Goal: Task Accomplishment & Management: Complete application form

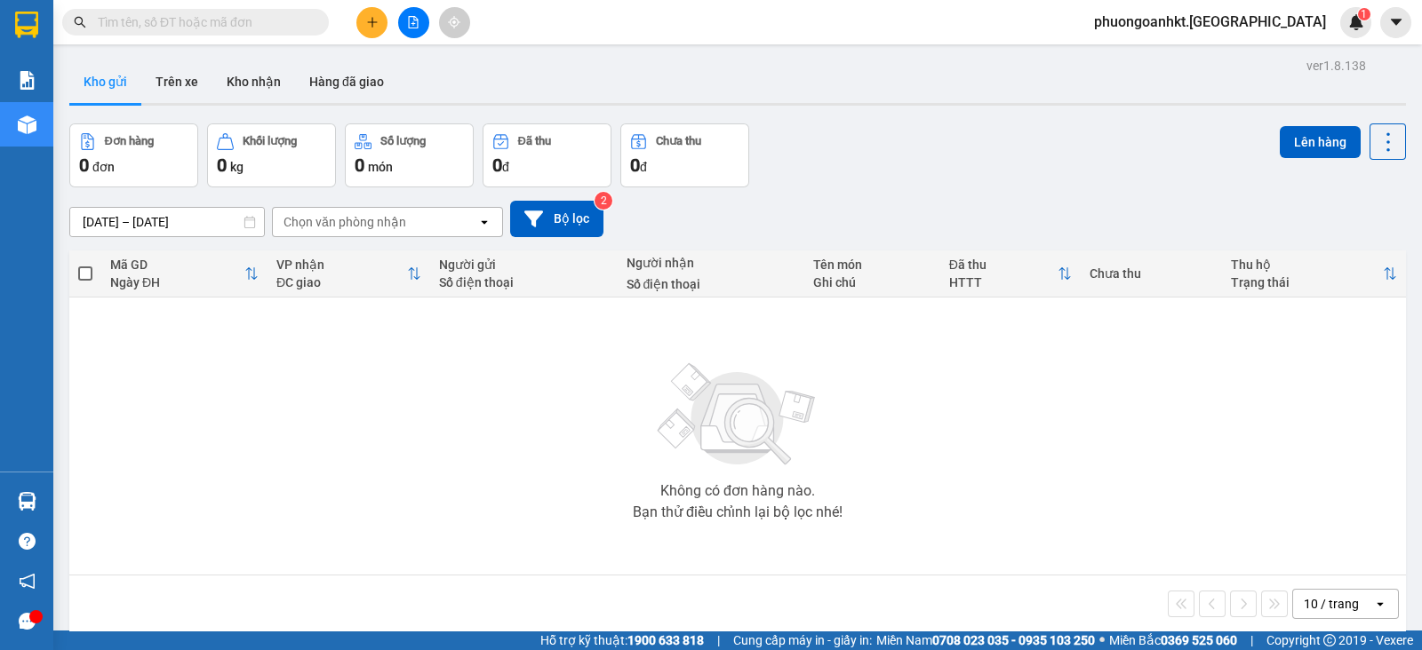
click at [373, 17] on icon "plus" at bounding box center [372, 22] width 12 height 12
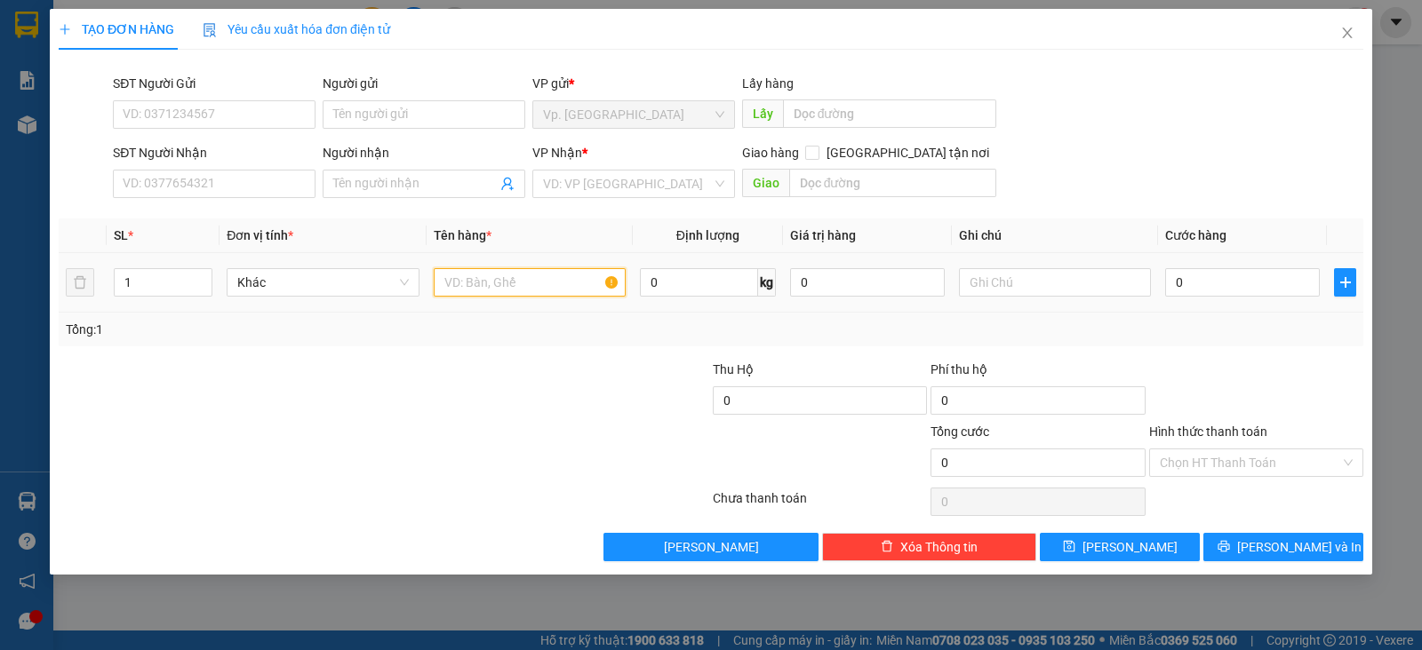
click at [500, 283] on input "text" at bounding box center [530, 282] width 192 height 28
type input "h"
click at [670, 280] on input "0" at bounding box center [699, 282] width 118 height 28
type input "j"
type input "5"
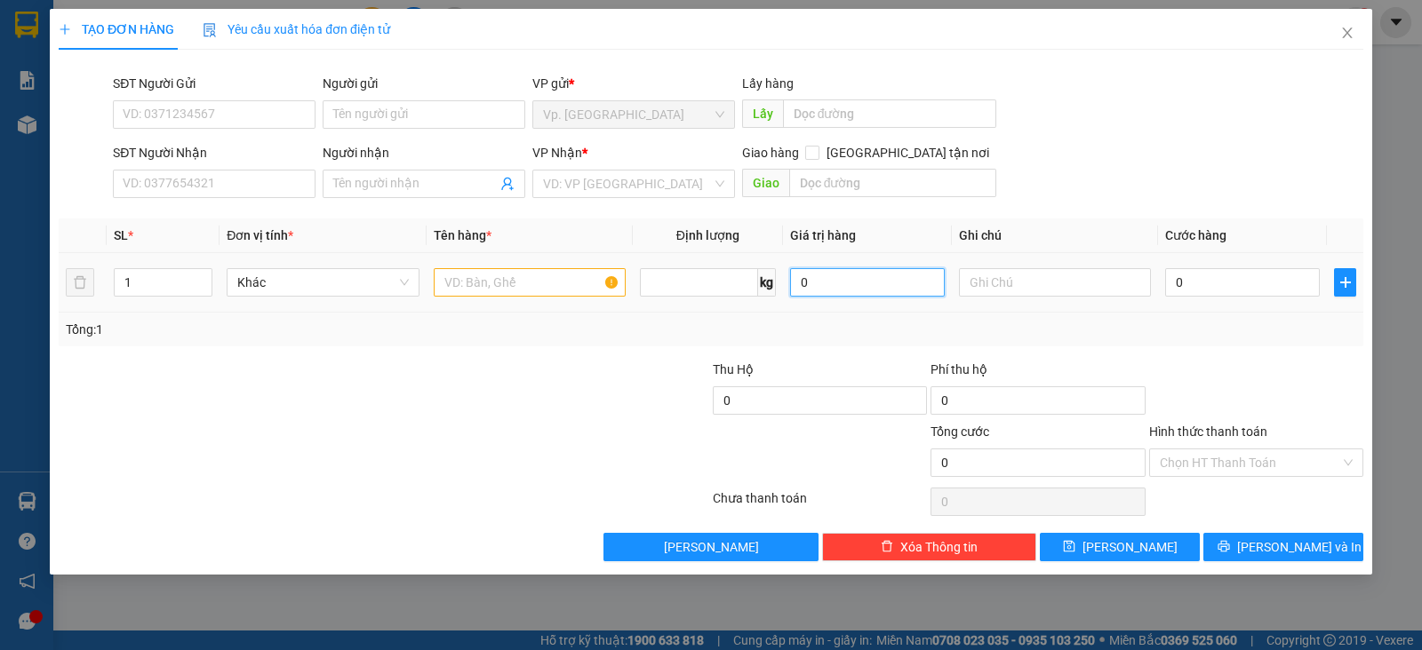
type input "0"
click at [829, 281] on input "0" at bounding box center [867, 282] width 155 height 28
type input "0"
click at [1020, 273] on input "text" at bounding box center [1055, 282] width 192 height 28
click at [1199, 268] on input "0" at bounding box center [1242, 282] width 155 height 28
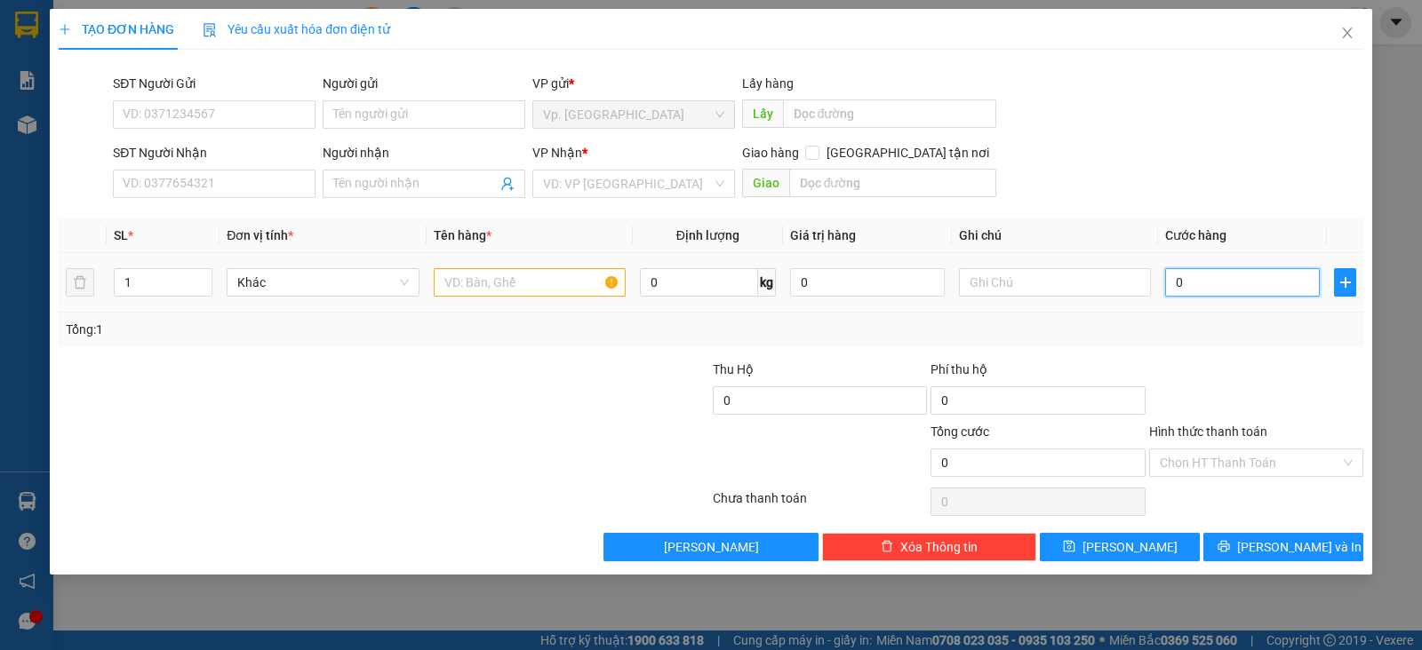
type input "5"
type input "50"
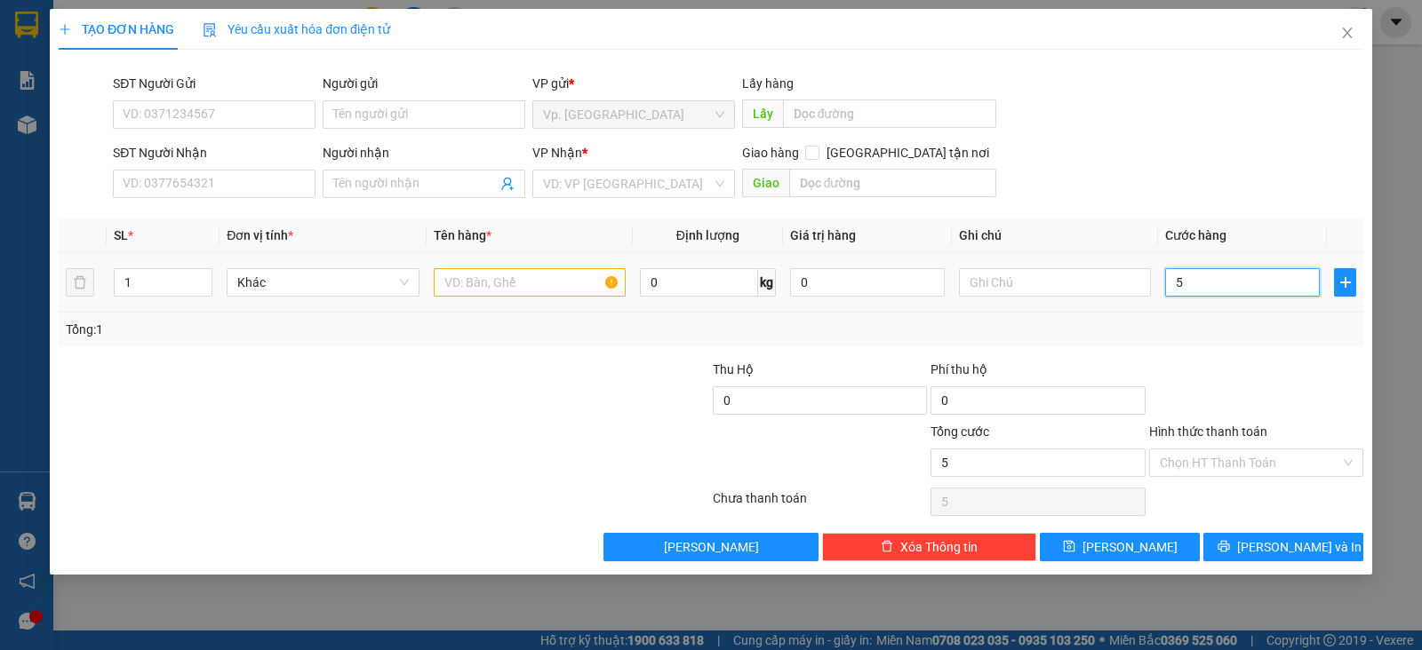
type input "50"
type input "500"
type input "5.000"
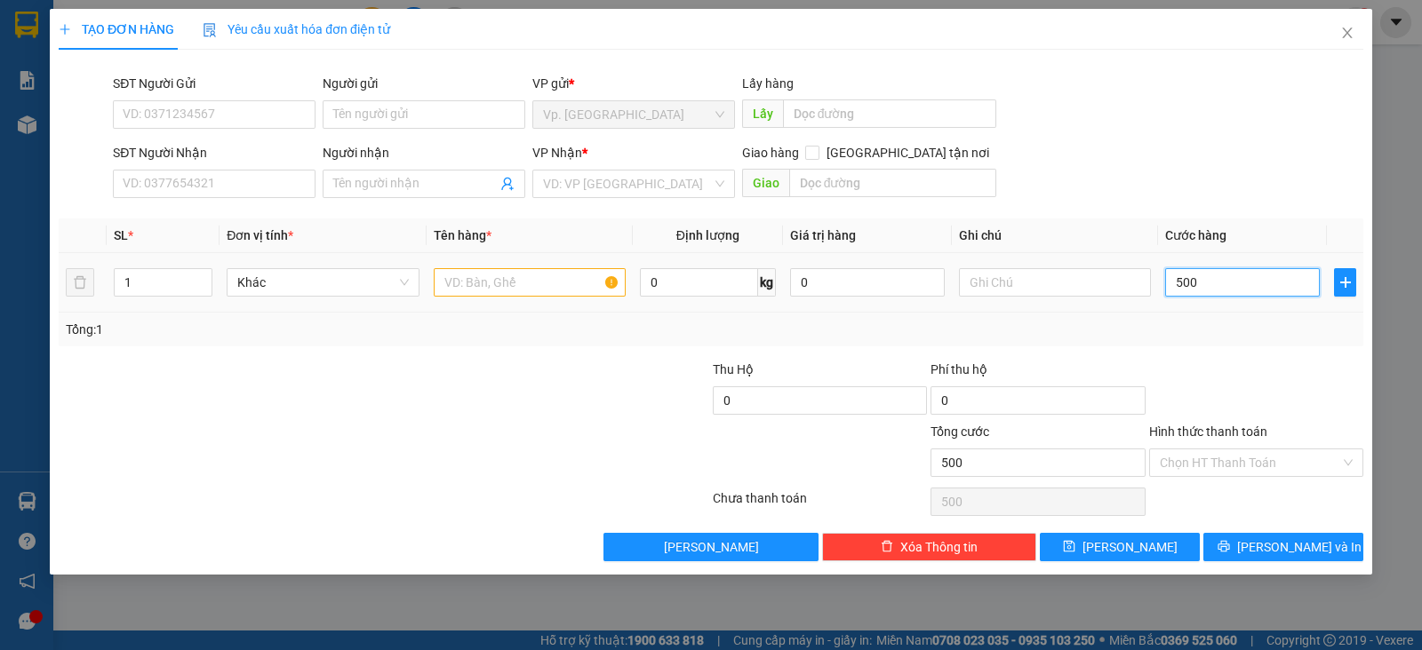
type input "5.000"
type input "50.000"
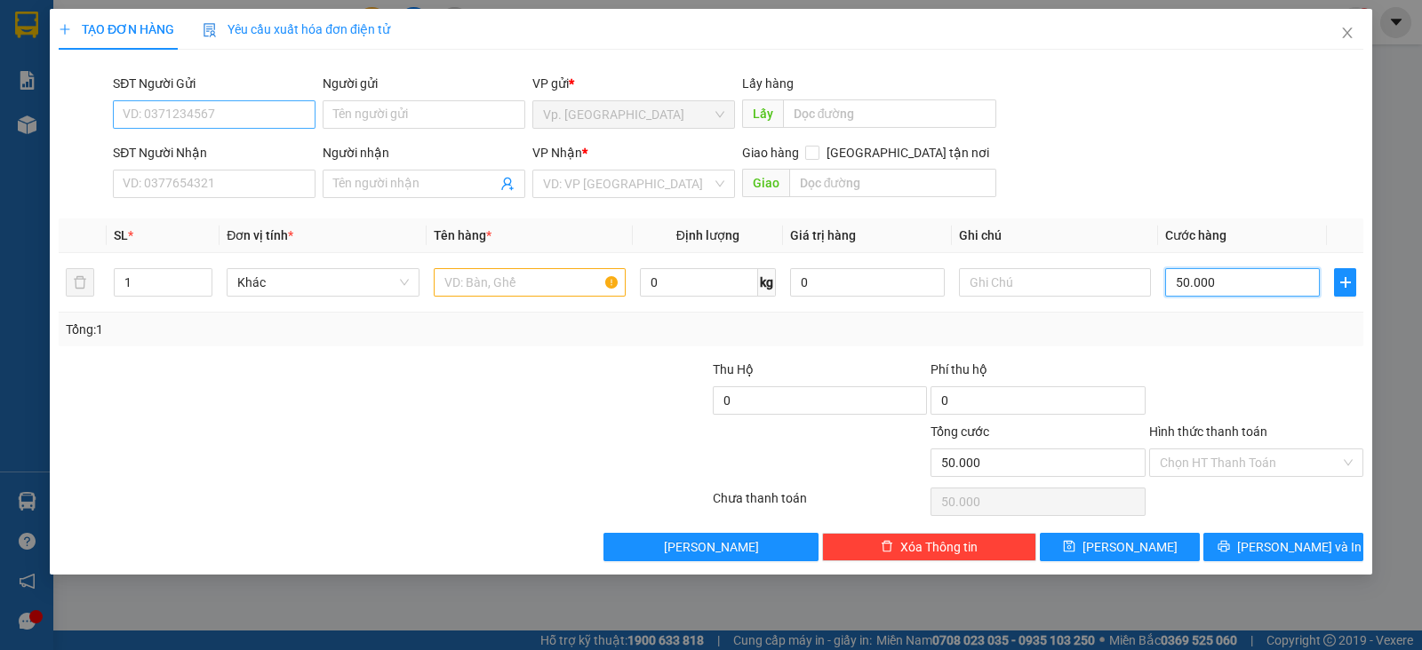
type input "50.000"
click at [222, 115] on input "SĐT Người Gửi" at bounding box center [214, 114] width 203 height 28
click at [1347, 37] on icon "close" at bounding box center [1347, 33] width 14 height 14
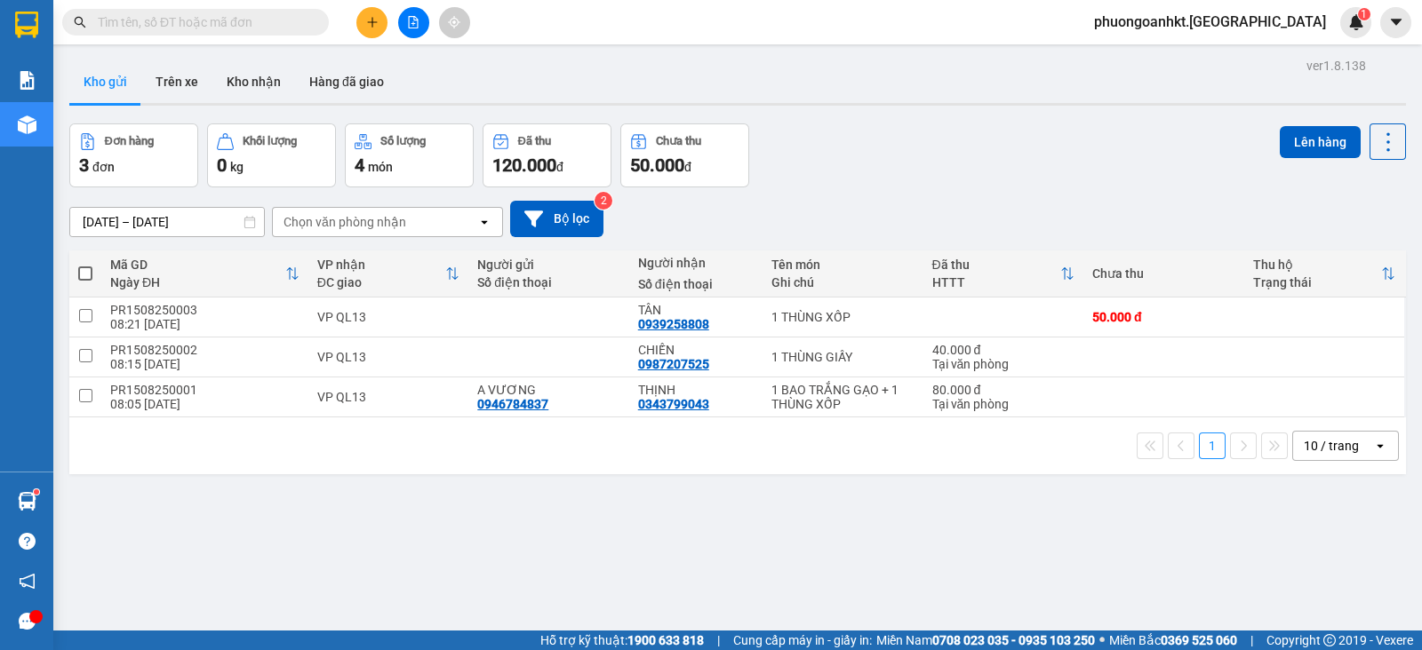
click at [1253, 17] on span "phuongoanhkt.quehuong" at bounding box center [1210, 22] width 260 height 22
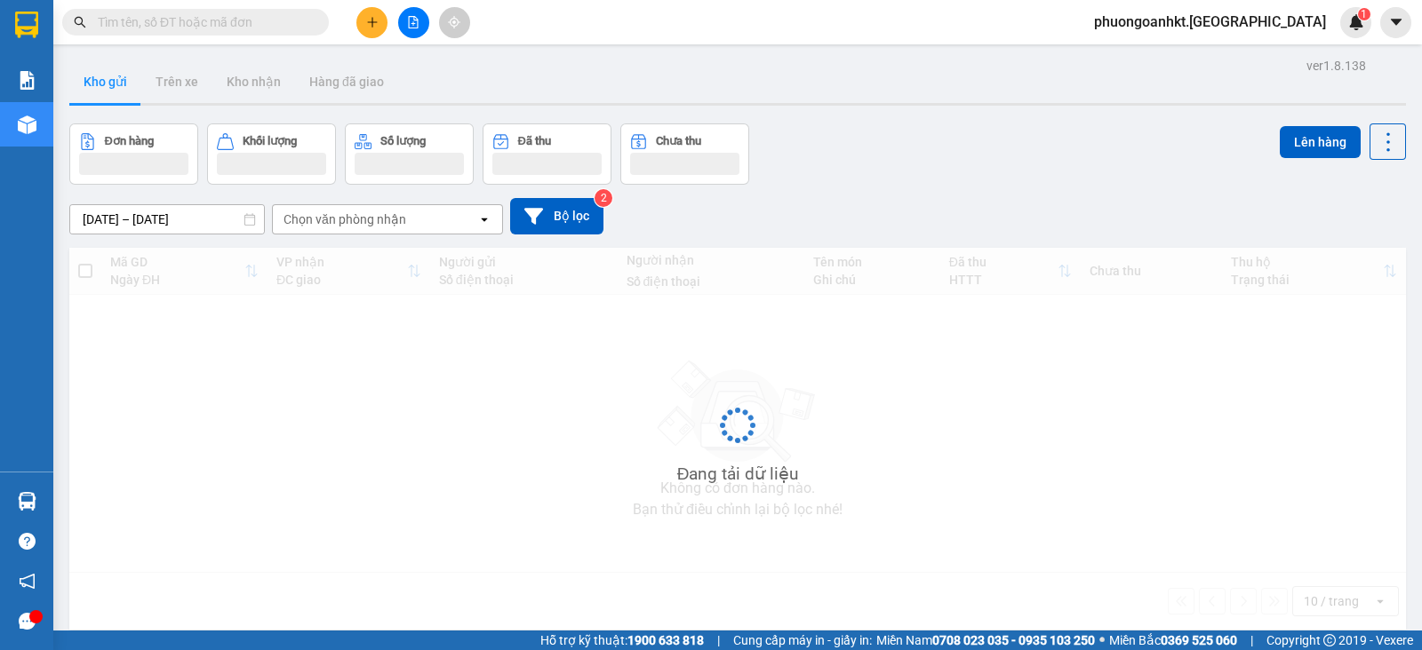
click at [1204, 23] on span "phuongoanhkt.[GEOGRAPHIC_DATA]" at bounding box center [1210, 22] width 260 height 22
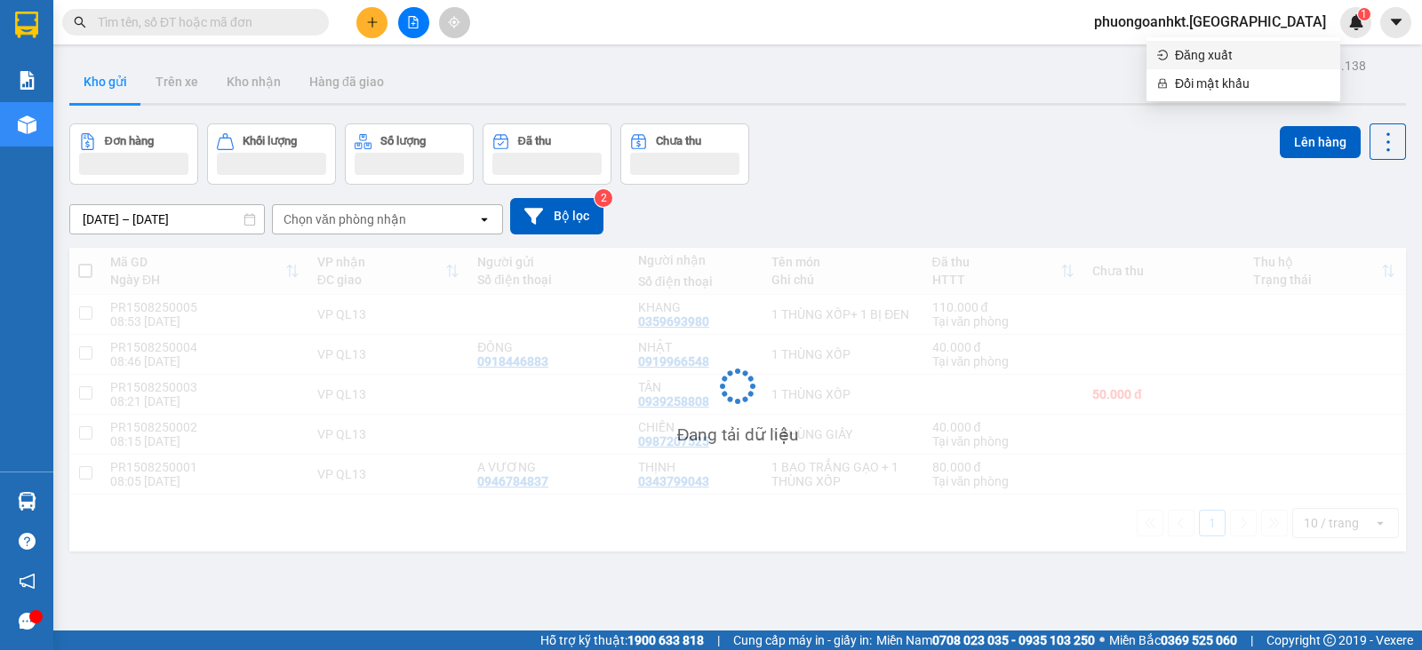
click at [1199, 60] on span "Đăng xuất" at bounding box center [1252, 55] width 155 height 20
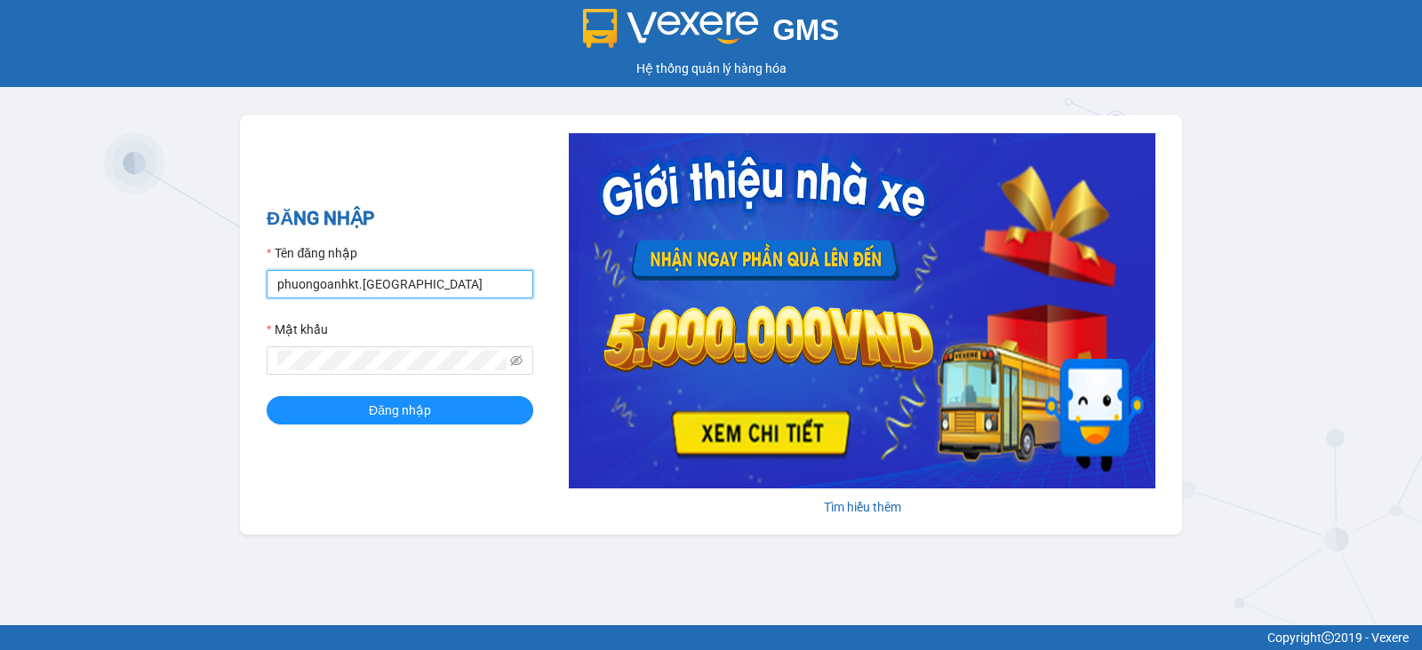
click at [448, 288] on input "phuongoanhkt.[GEOGRAPHIC_DATA]" at bounding box center [400, 284] width 267 height 28
type input "tuongvan.quehuong"
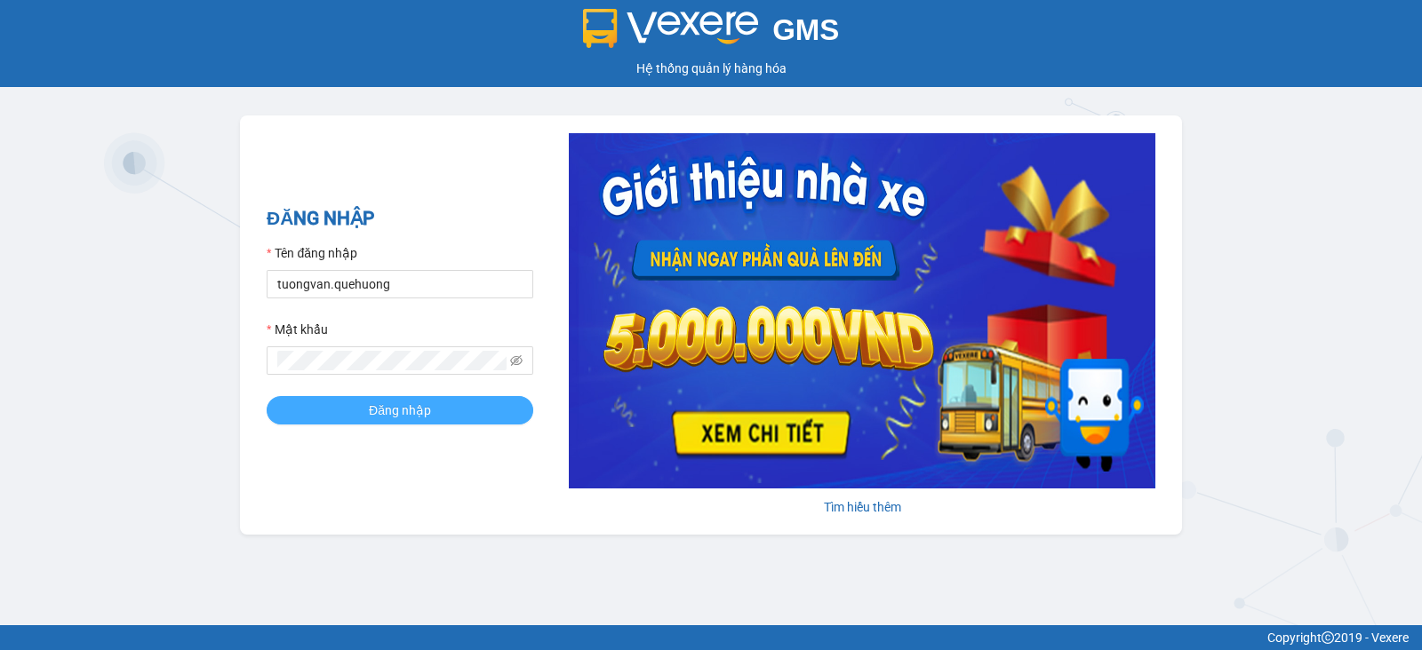
click at [406, 410] on span "Đăng nhập" at bounding box center [400, 411] width 62 height 20
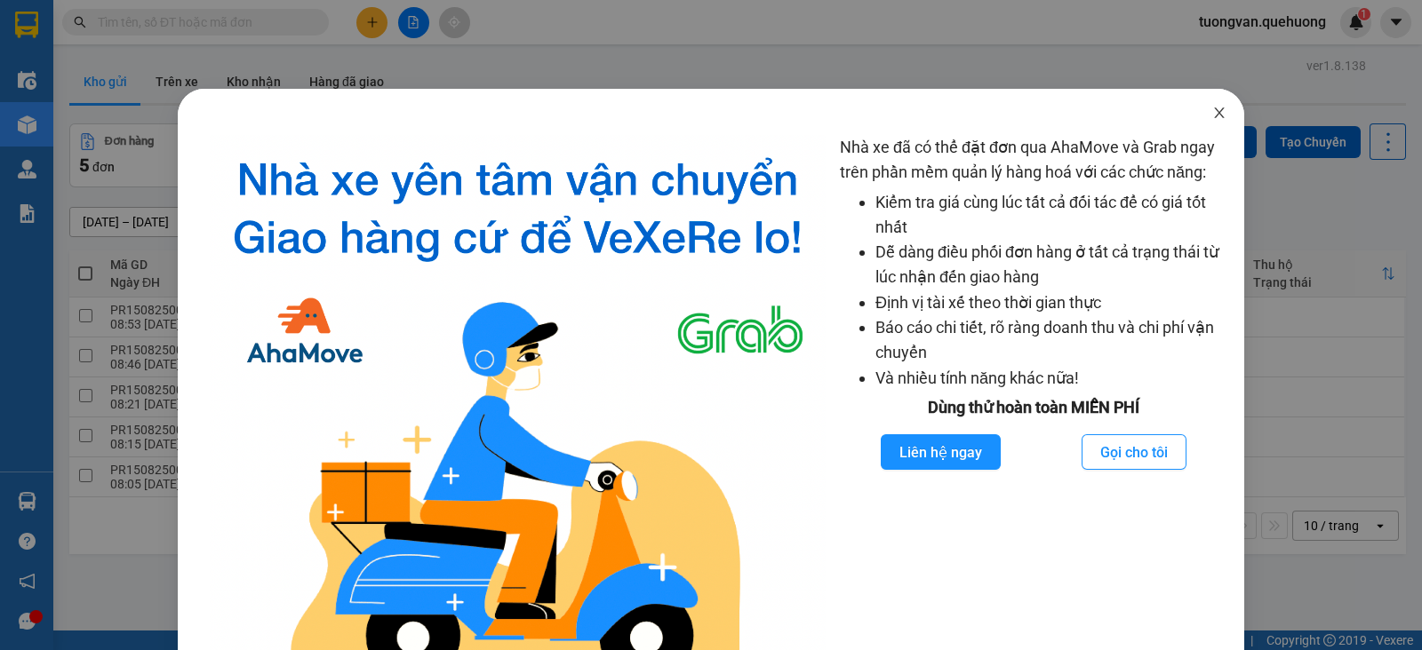
click at [1212, 108] on icon "close" at bounding box center [1219, 113] width 14 height 14
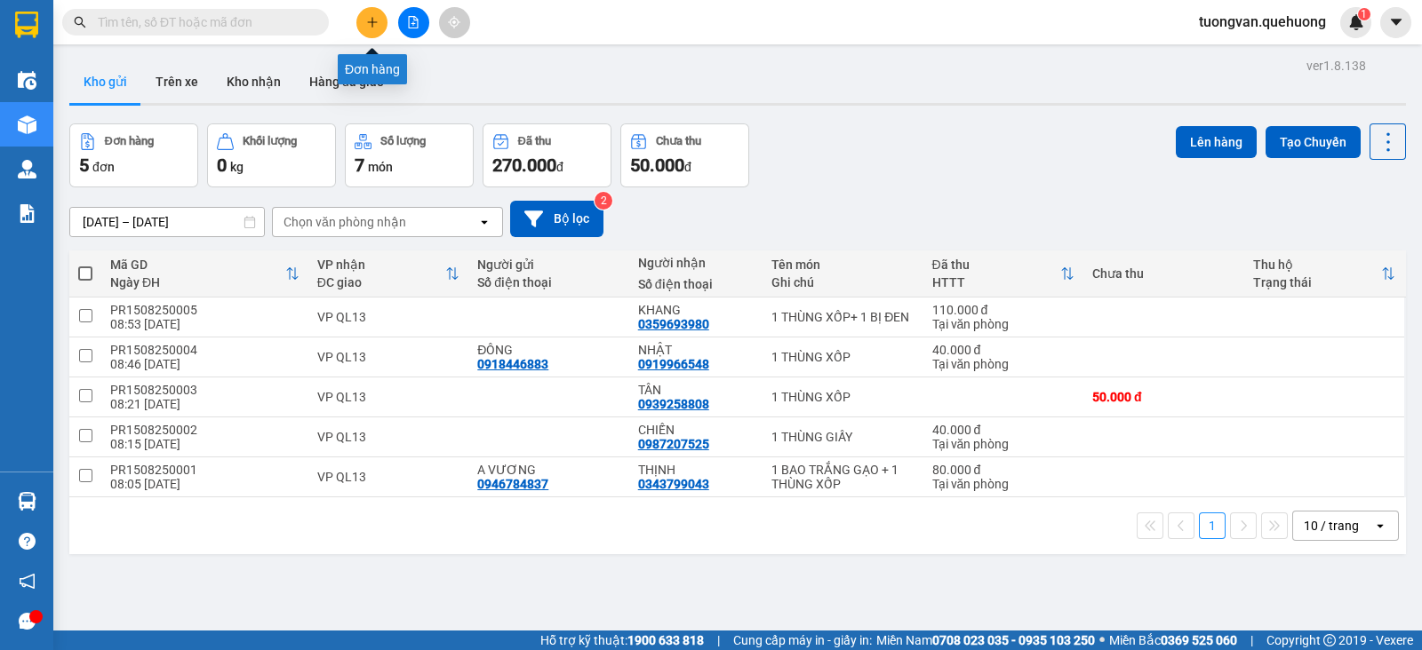
click at [374, 20] on icon "plus" at bounding box center [372, 22] width 12 height 12
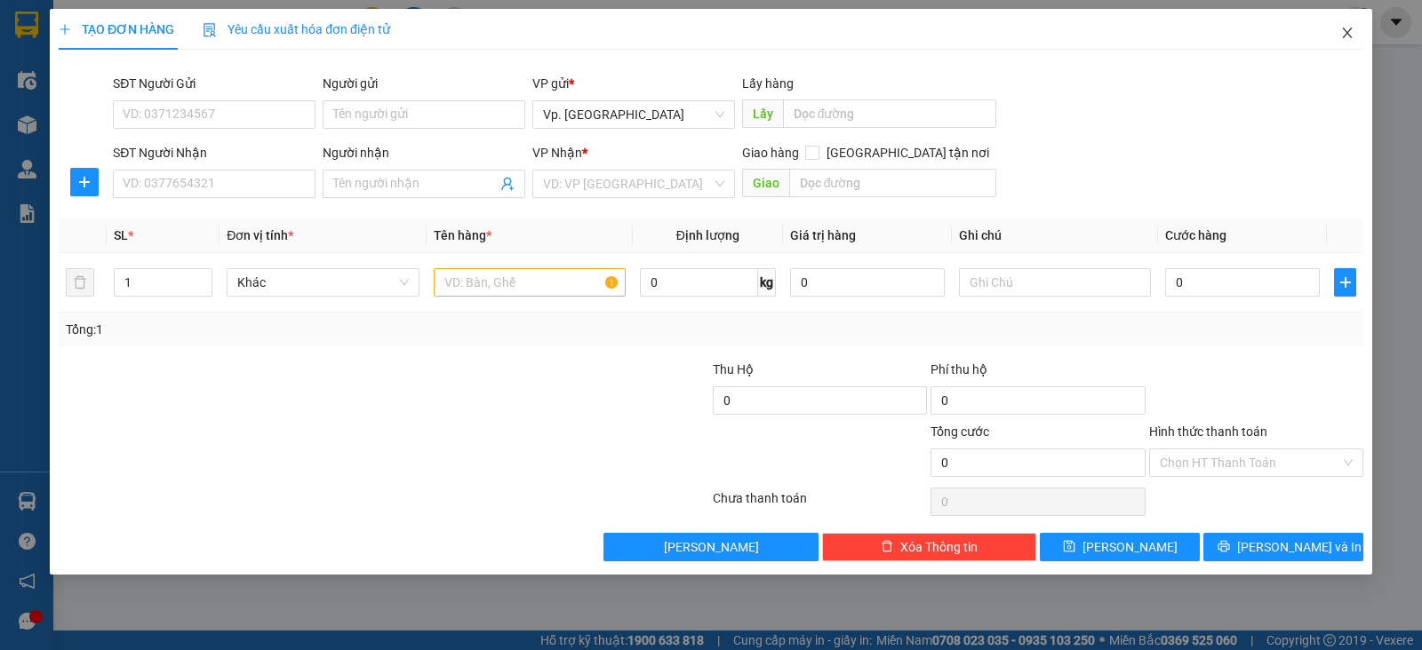
click at [1350, 42] on span "Close" at bounding box center [1347, 34] width 50 height 50
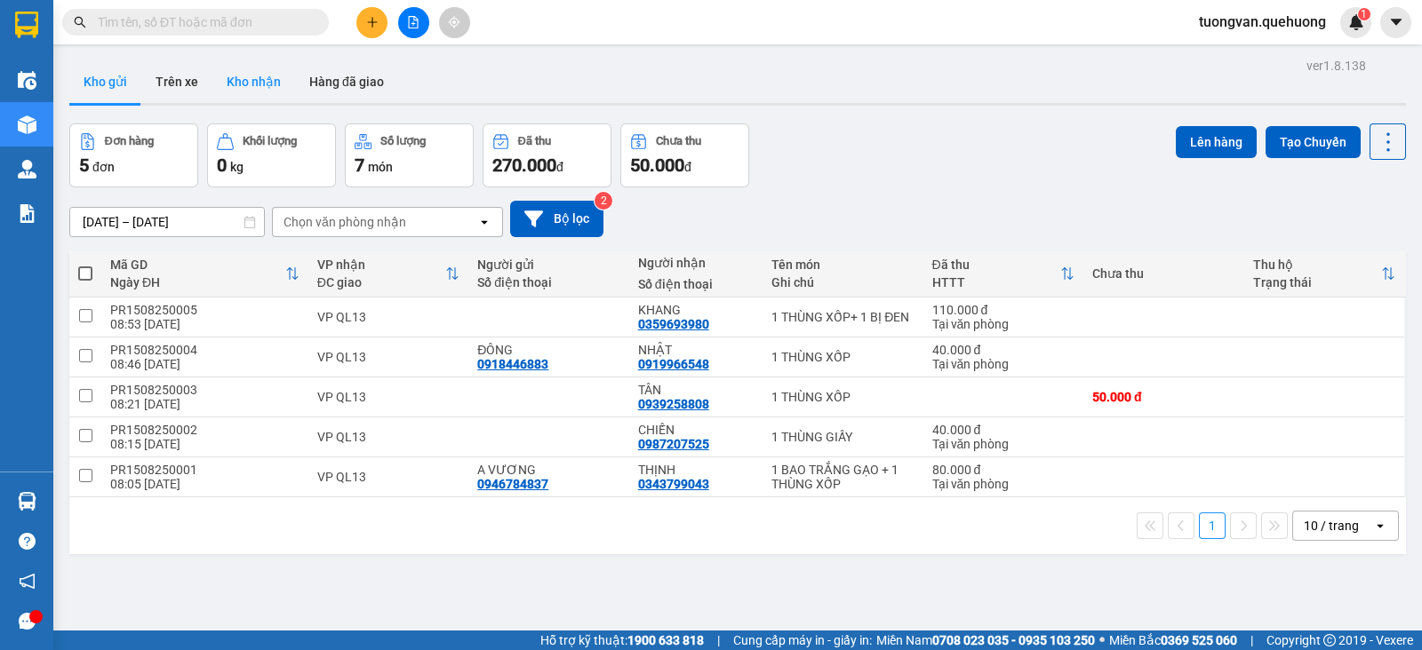
click at [249, 87] on button "Kho nhận" at bounding box center [253, 81] width 83 height 43
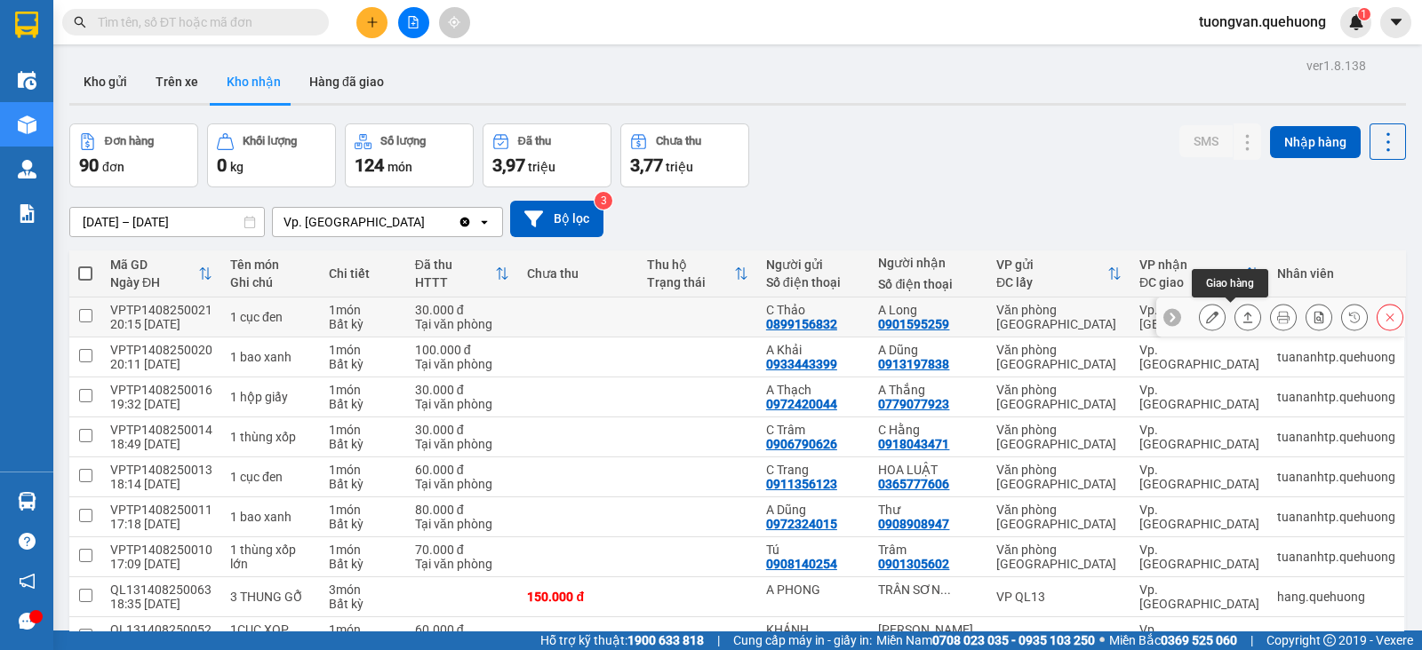
click at [1241, 315] on icon at bounding box center [1247, 317] width 12 height 12
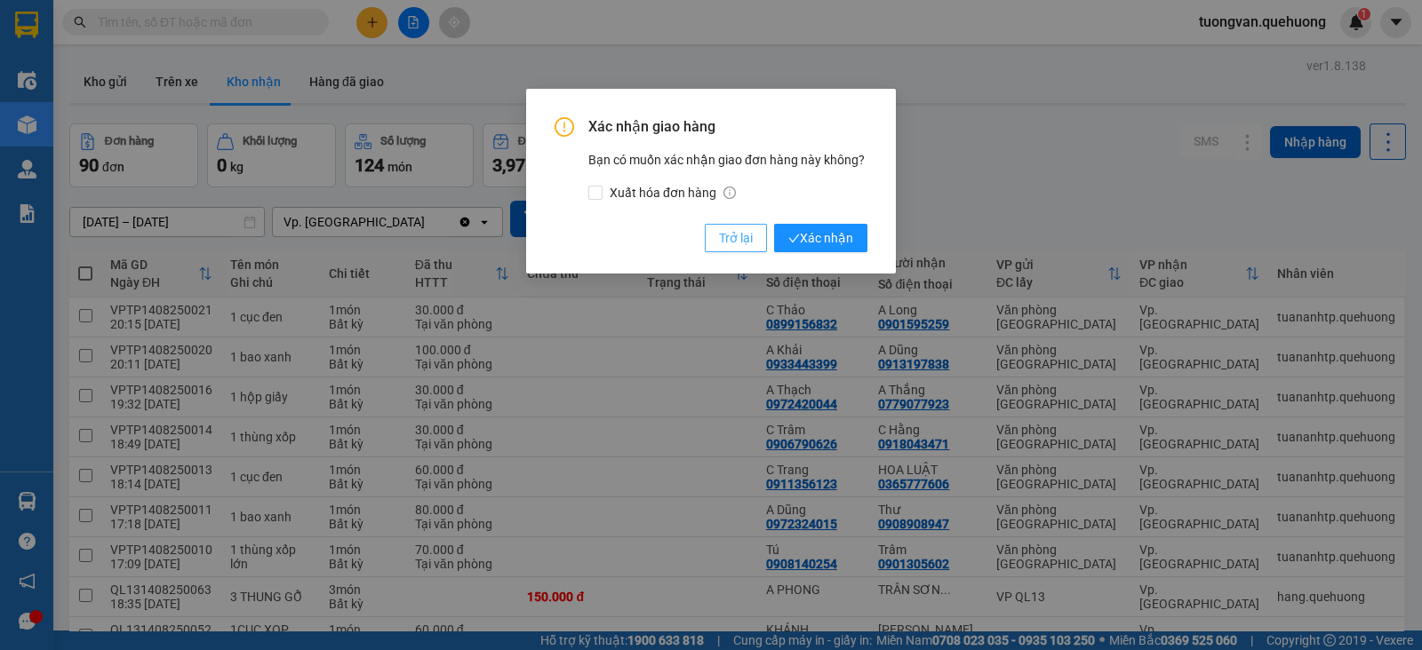
click at [737, 240] on span "Trở lại" at bounding box center [736, 238] width 34 height 20
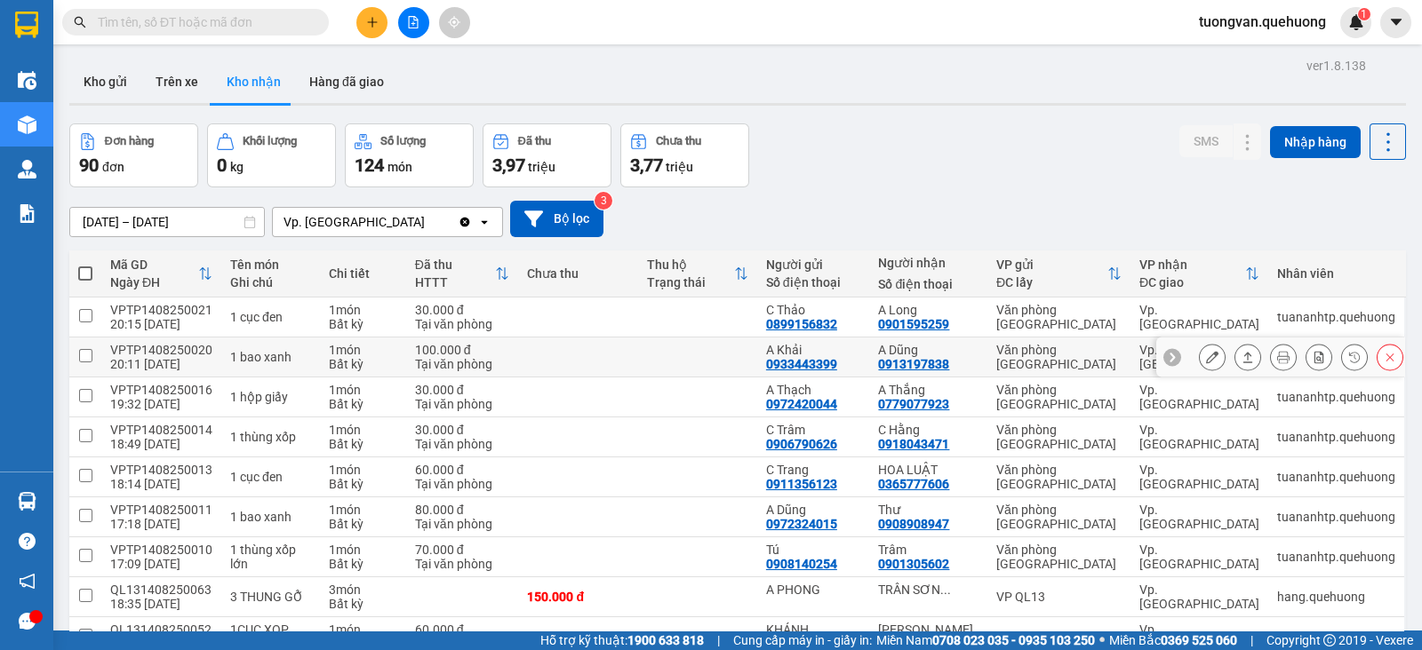
scroll to position [110, 0]
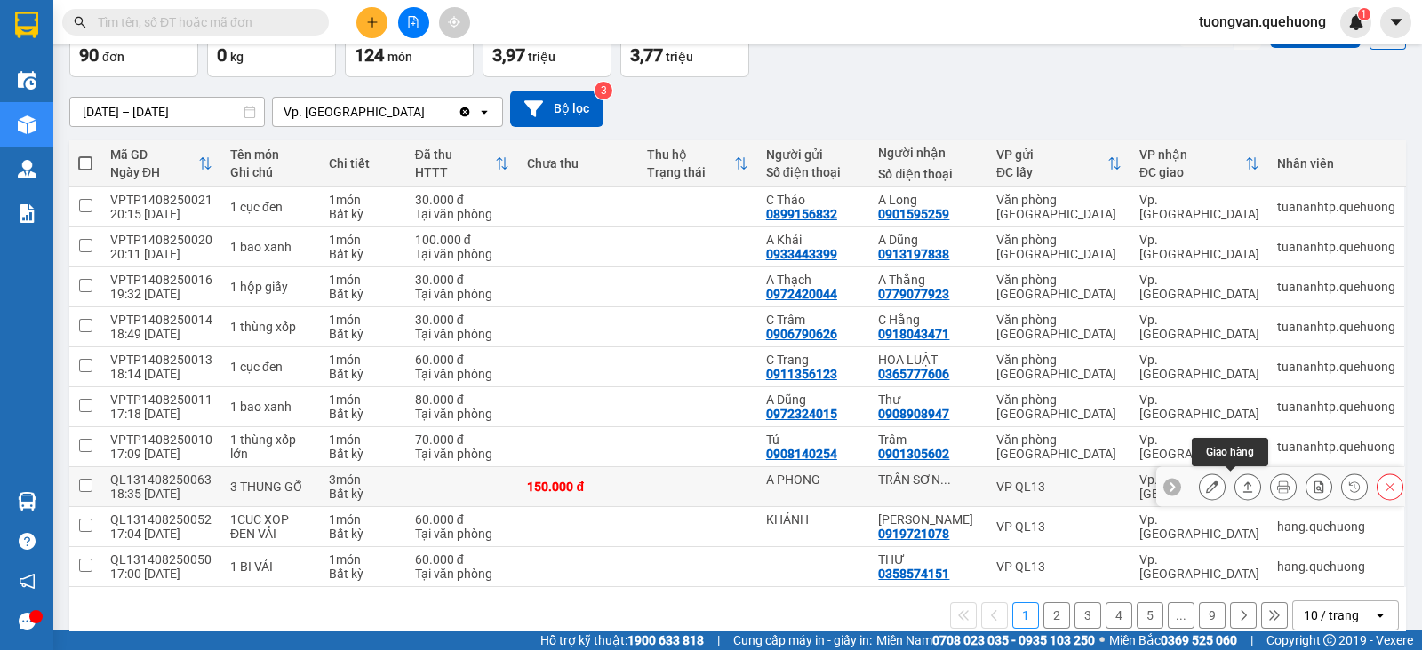
click at [1241, 486] on icon at bounding box center [1247, 487] width 12 height 12
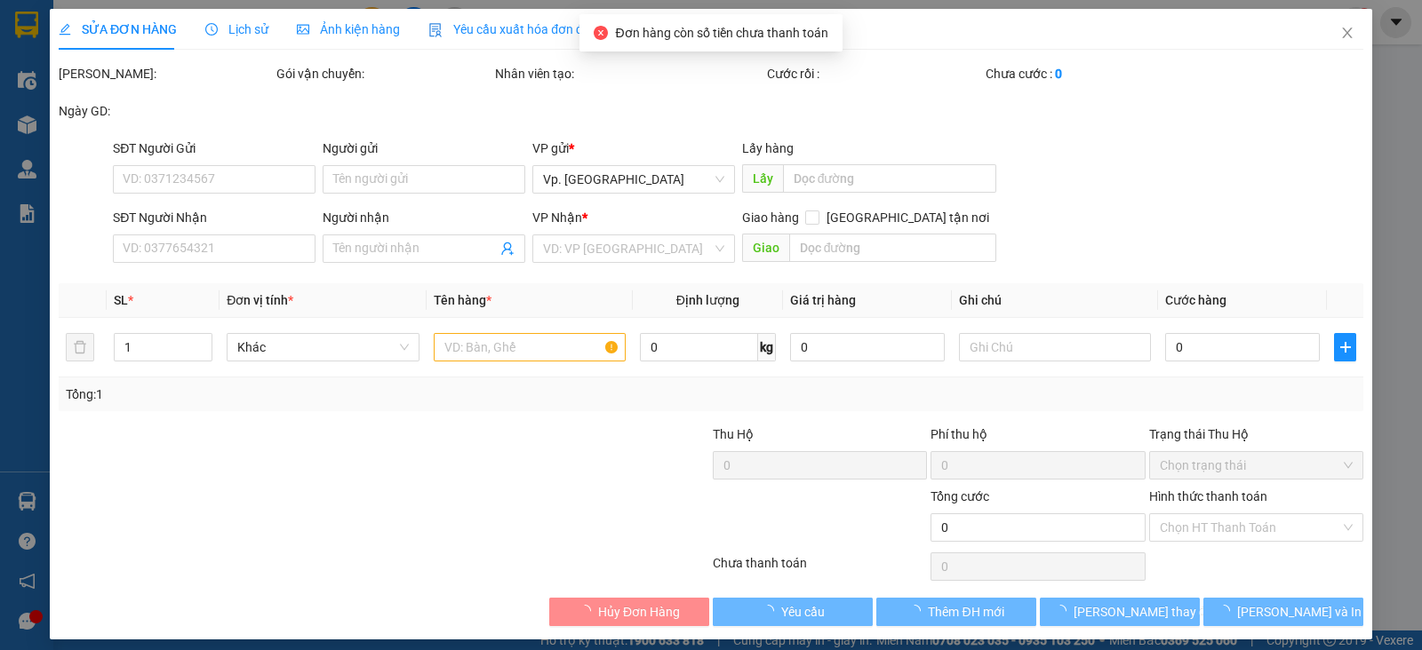
type input "A PHONG"
type input "TRÂN SƠN LONG"
type input "150.000"
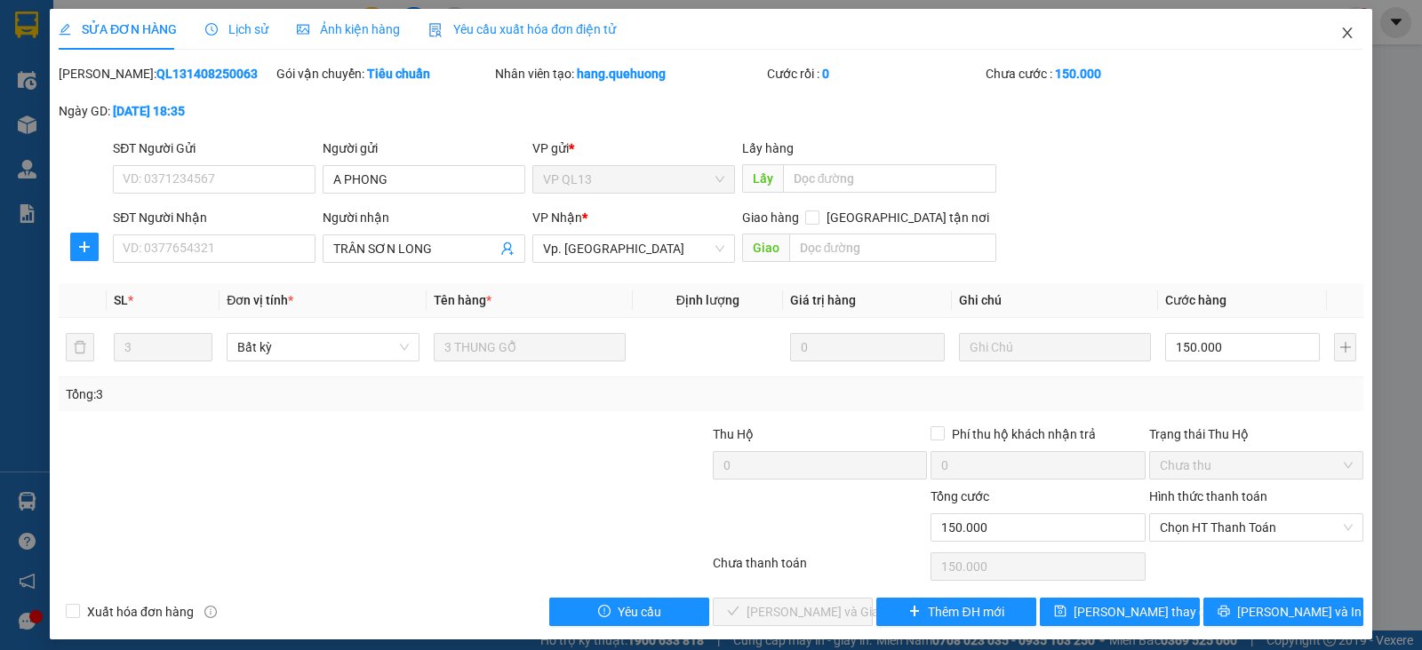
click at [1340, 38] on icon "close" at bounding box center [1347, 33] width 14 height 14
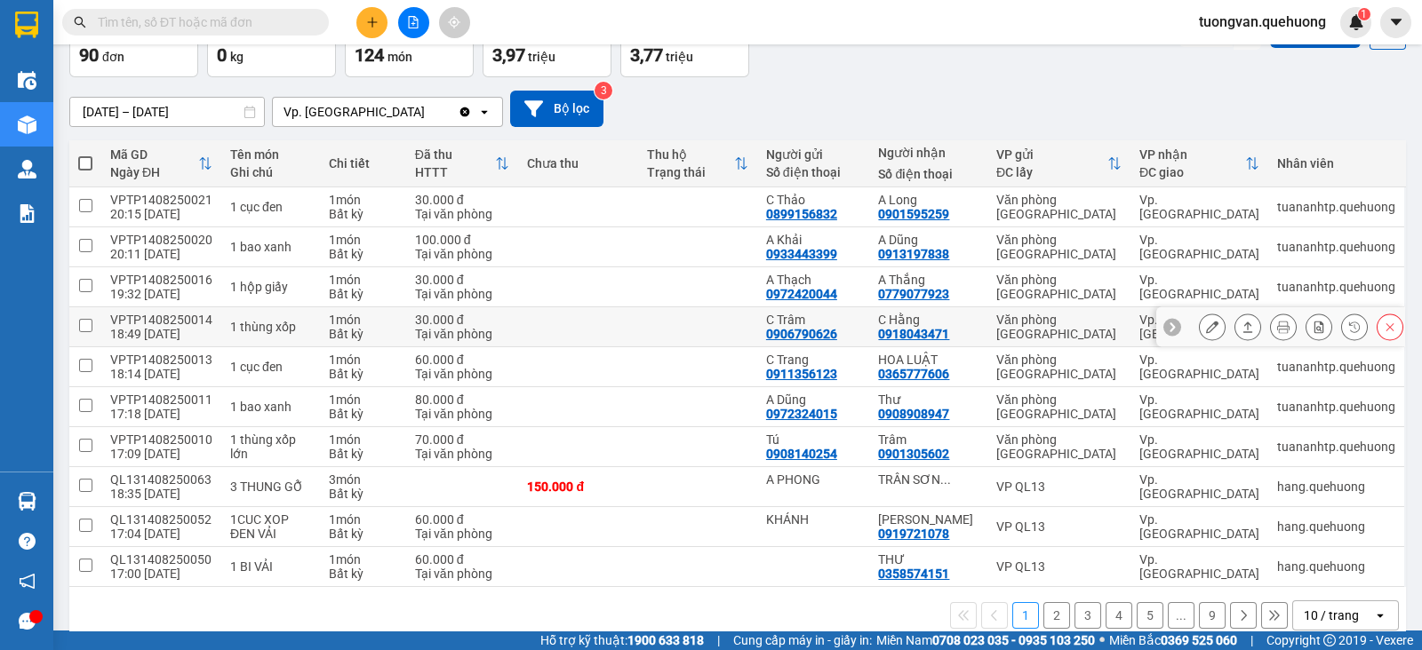
scroll to position [137, 0]
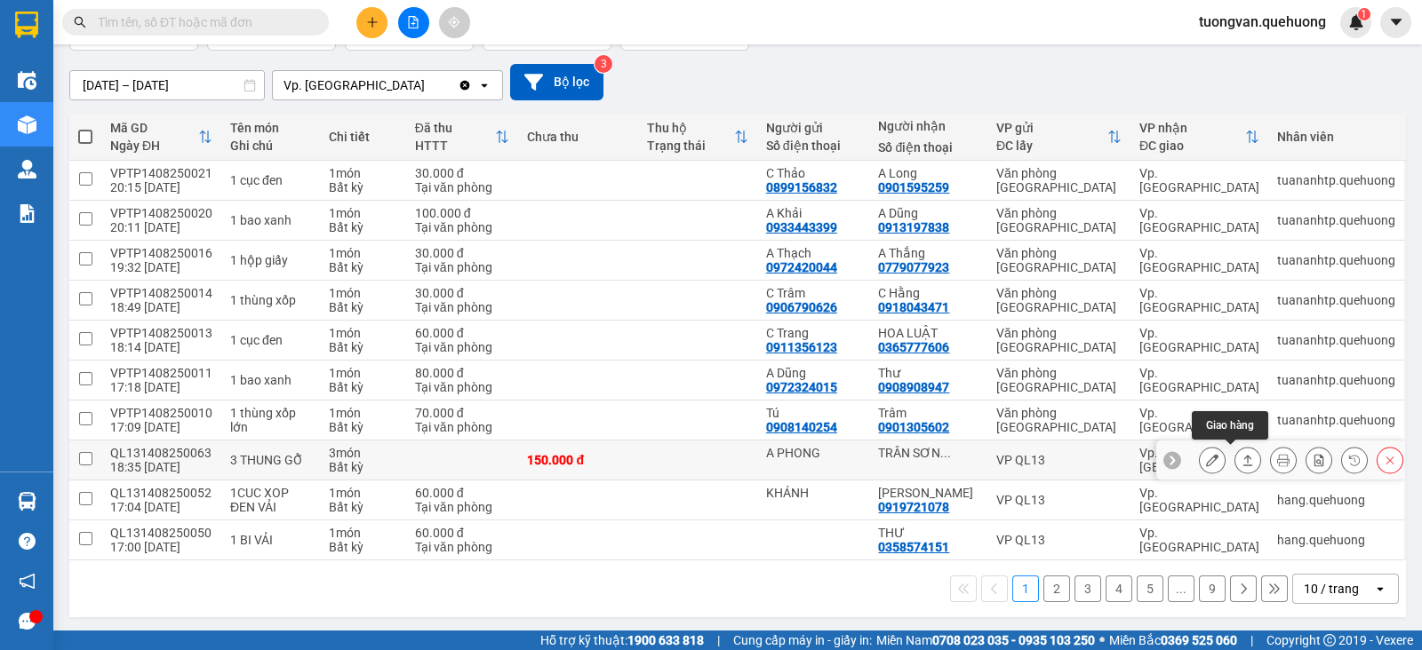
click at [1239, 462] on button at bounding box center [1247, 460] width 25 height 31
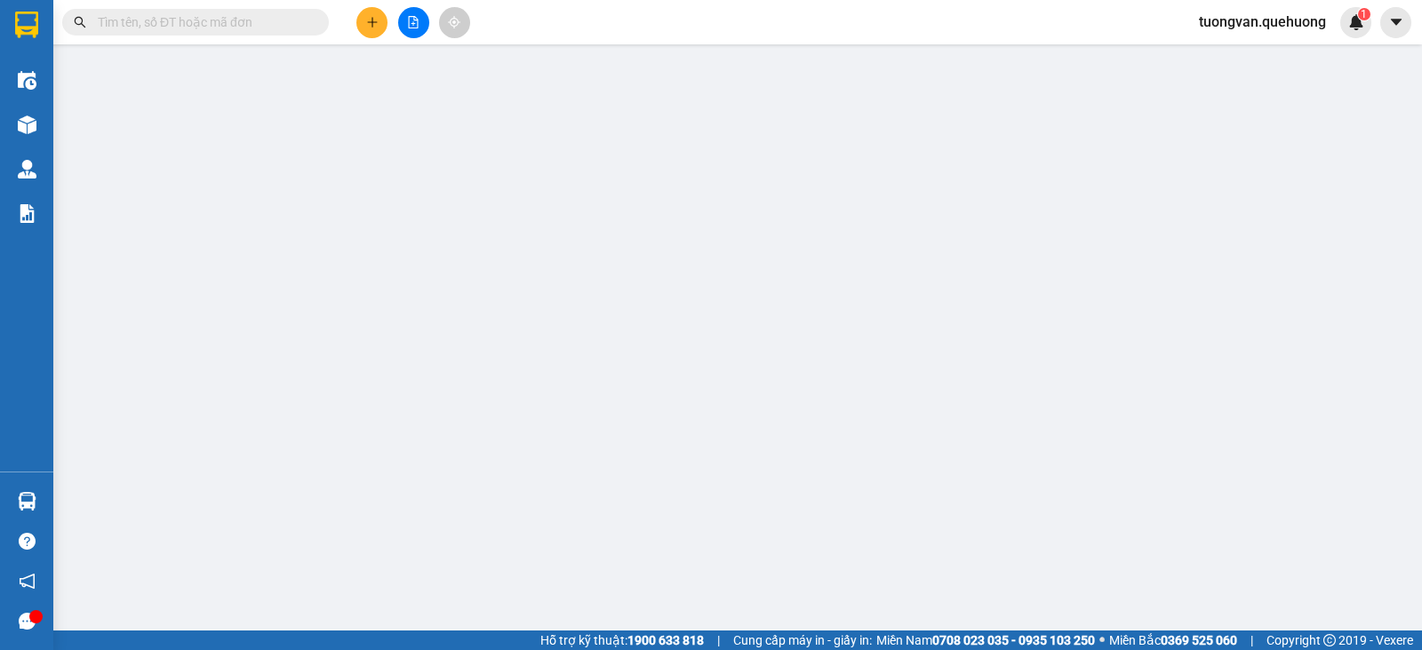
type input "A PHONG"
type input "TRÂN SƠN LONG"
type input "150.000"
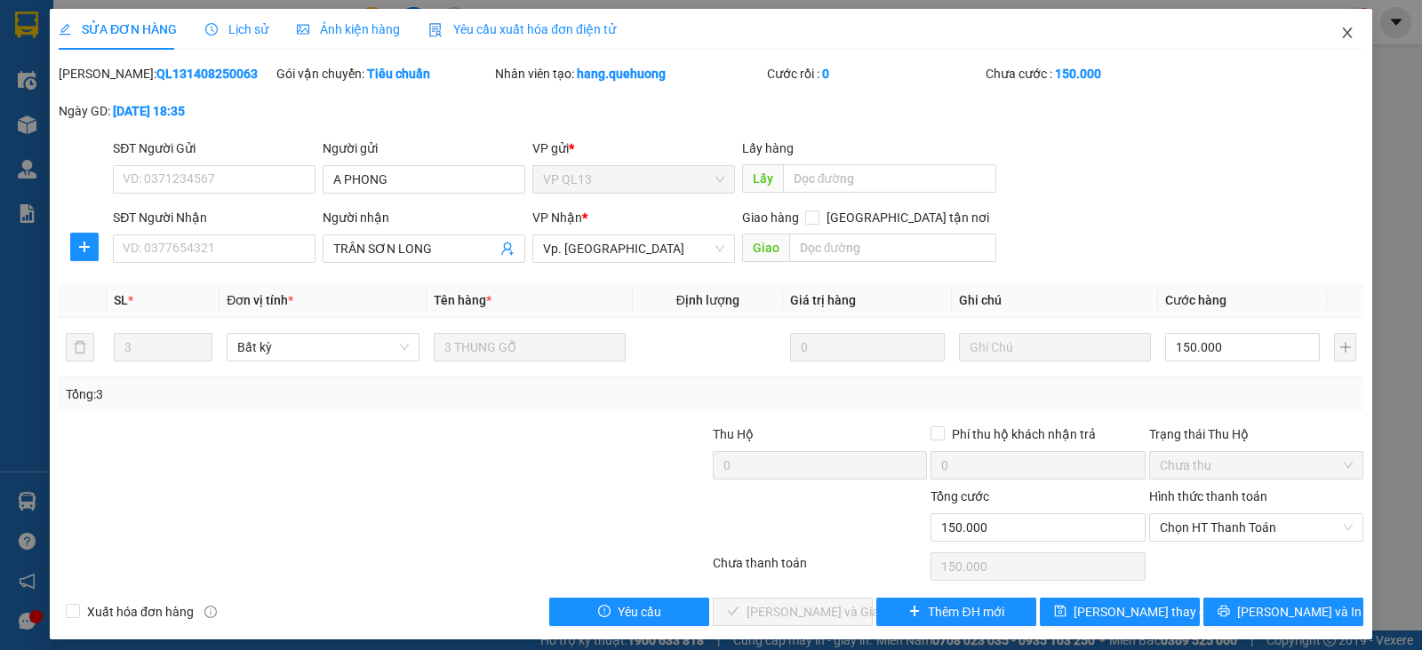
click at [1340, 32] on icon "close" at bounding box center [1347, 33] width 14 height 14
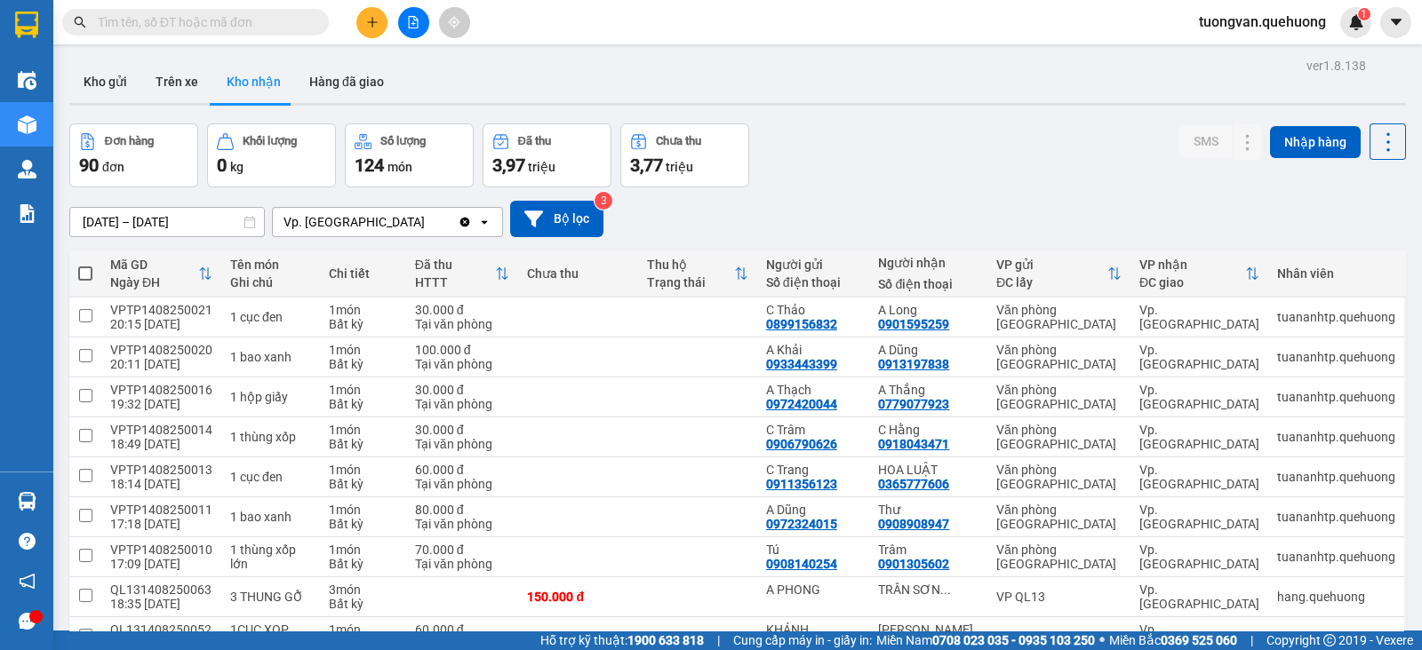
click at [991, 149] on div "Đơn hàng 90 đơn Khối lượng 0 kg Số lượng 124 món Đã thu 3,97 triệu Chưa thu 3,7…" at bounding box center [737, 156] width 1336 height 64
click at [914, 113] on div "ver 1.8.138 Kho gửi Trên xe Kho nhận Hàng đã giao Đơn hàng 90 đơn Khối lượng 0 …" at bounding box center [737, 407] width 1351 height 708
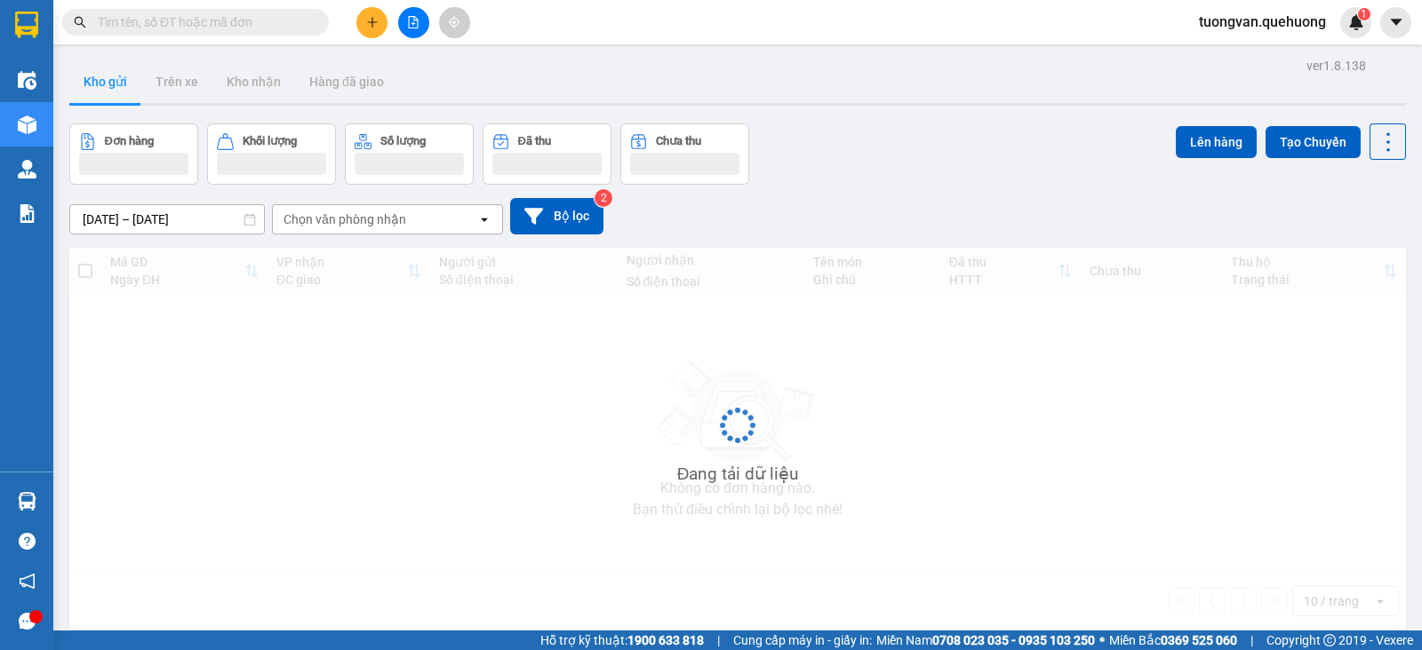
click at [1399, 570] on main "ver 1.8.138 Kho gửi Trên xe Kho nhận Hàng đã giao Đơn hàng Khối lượng Số lượng …" at bounding box center [711, 315] width 1422 height 631
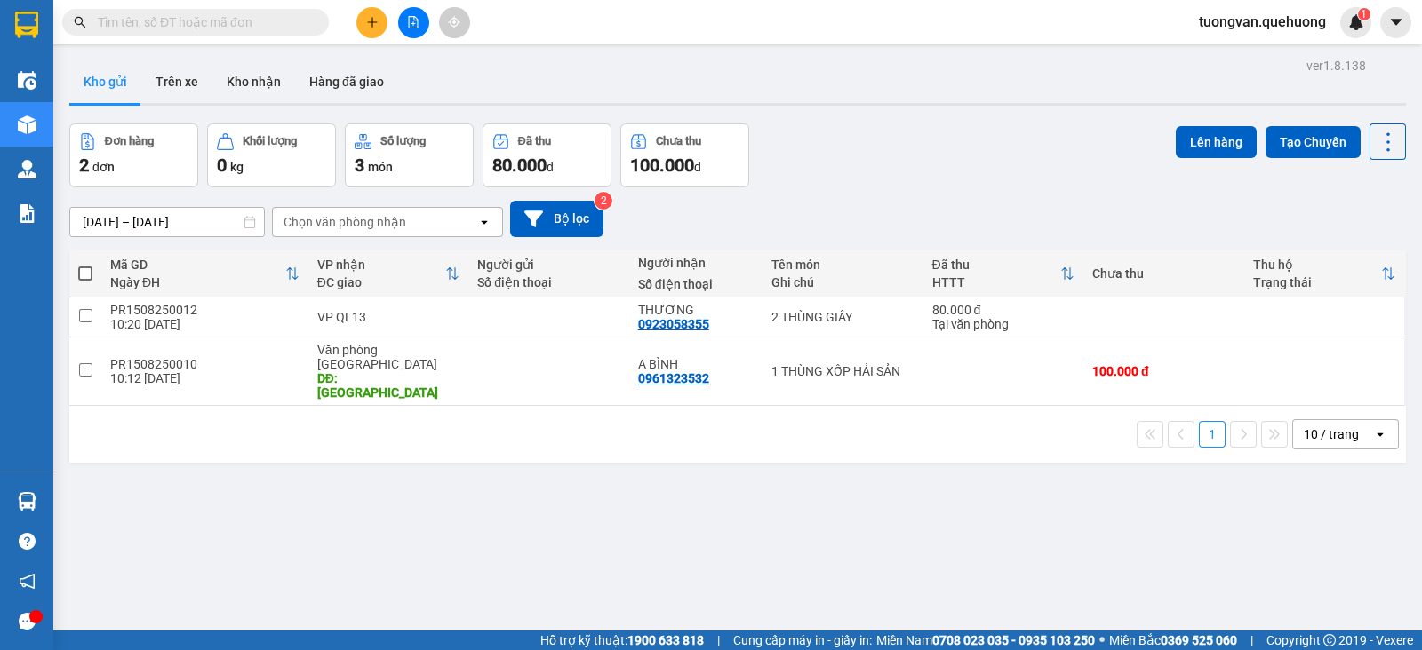
click at [412, 474] on div "ver 1.8.138 Kho gửi Trên xe Kho nhận Hàng đã giao Đơn hàng 2 đơn Khối lượng 0 k…" at bounding box center [737, 378] width 1351 height 650
drag, startPoint x: 244, startPoint y: 516, endPoint x: 269, endPoint y: 469, distance: 53.3
click at [244, 516] on div "ver 1.8.138 Kho gửi Trên xe Kho nhận Hàng đã giao Đơn hàng 2 đơn Khối lượng 0 k…" at bounding box center [737, 378] width 1351 height 650
click at [364, 15] on button at bounding box center [371, 22] width 31 height 31
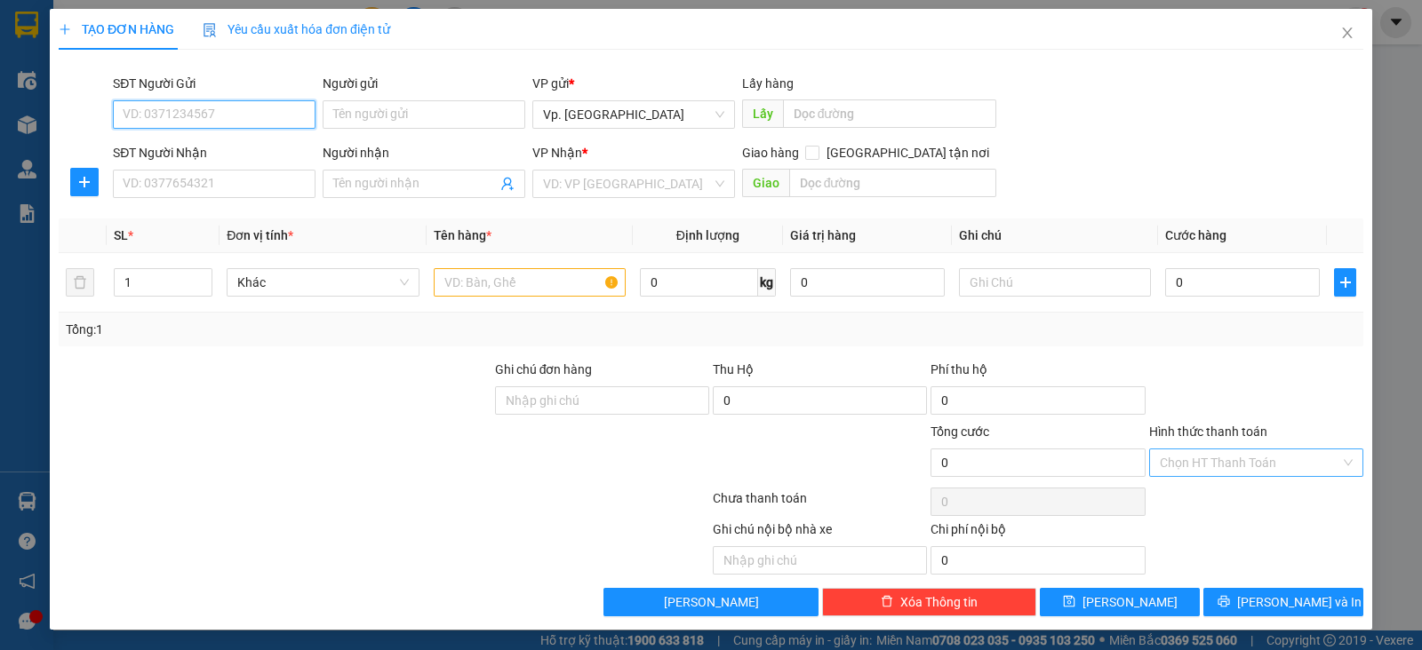
click at [1355, 460] on div "Chọn HT Thanh Toán" at bounding box center [1256, 463] width 214 height 28
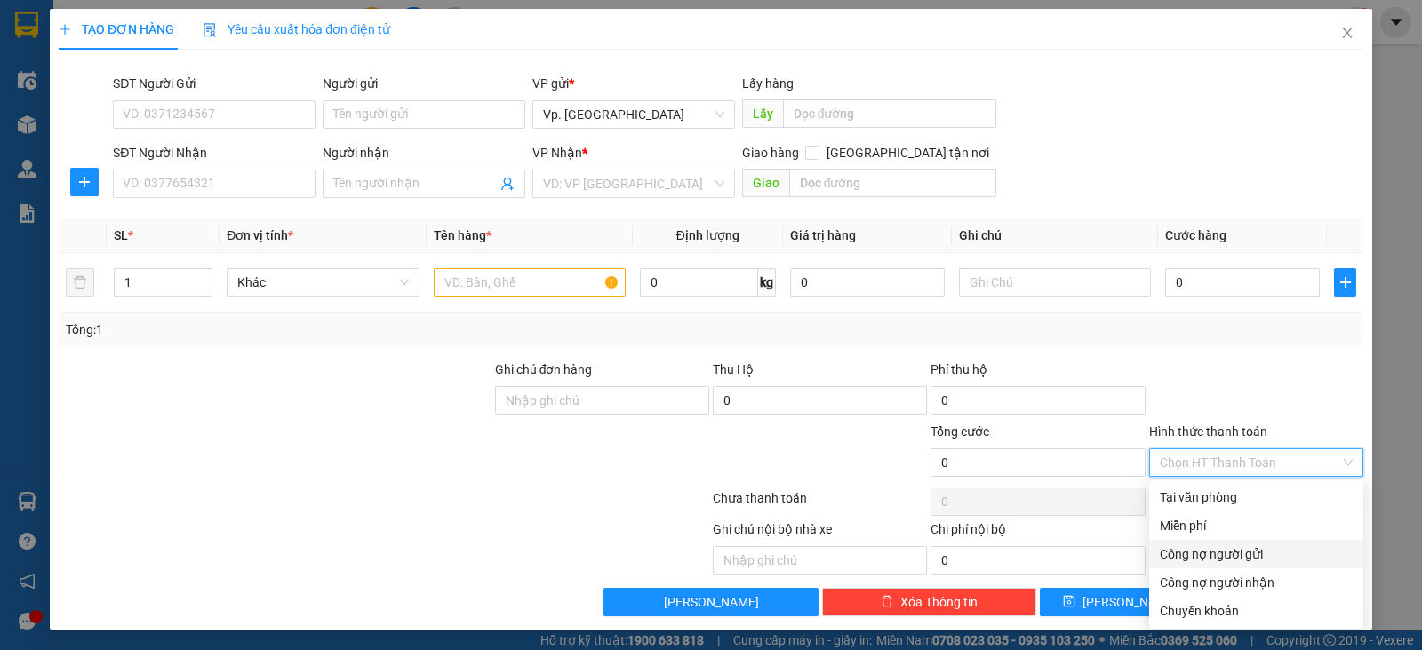
click at [1255, 561] on div "Công nợ người gửi" at bounding box center [1256, 555] width 193 height 20
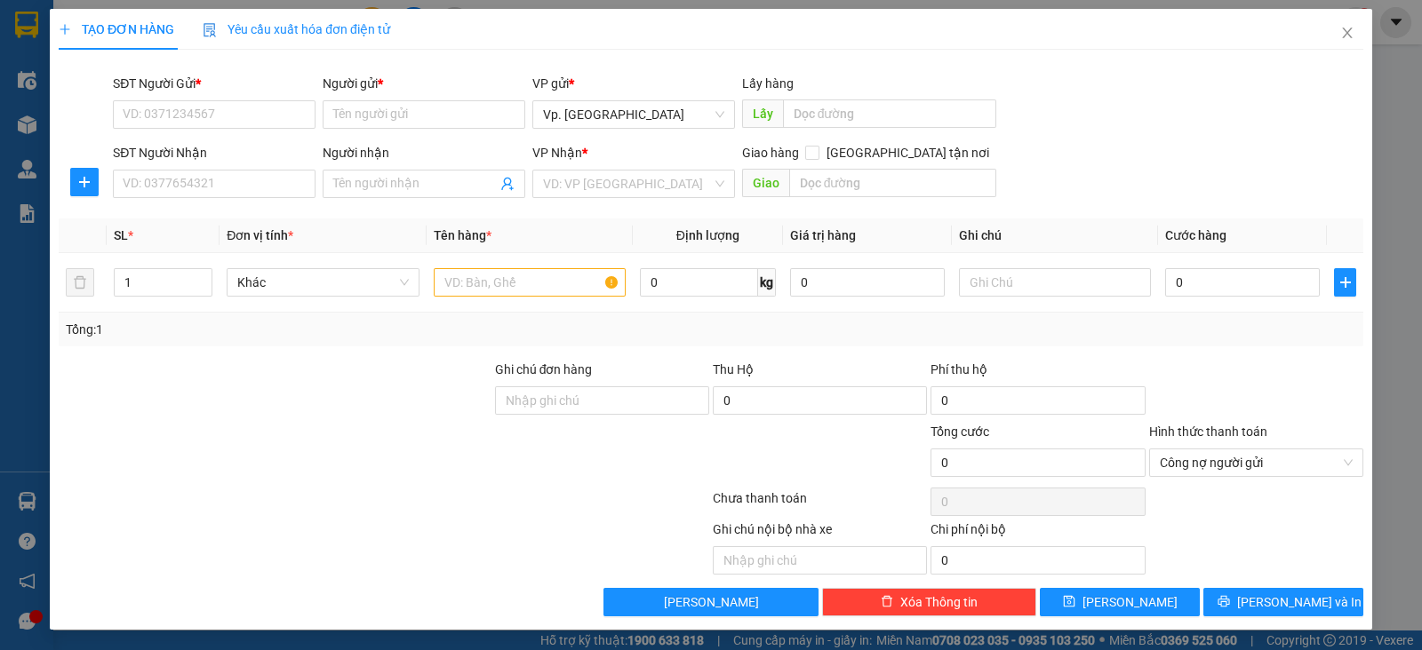
click at [1266, 510] on div at bounding box center [1256, 502] width 218 height 36
click at [1231, 92] on div "SĐT Người Gửi * VD: 0371234567 Người gửi * Tên người gửi VP gửi * Vp. [PERSON_N…" at bounding box center [737, 105] width 1257 height 62
click at [323, 459] on div at bounding box center [275, 453] width 436 height 62
click at [390, 434] on div at bounding box center [275, 453] width 436 height 62
click at [328, 422] on div at bounding box center [275, 453] width 436 height 62
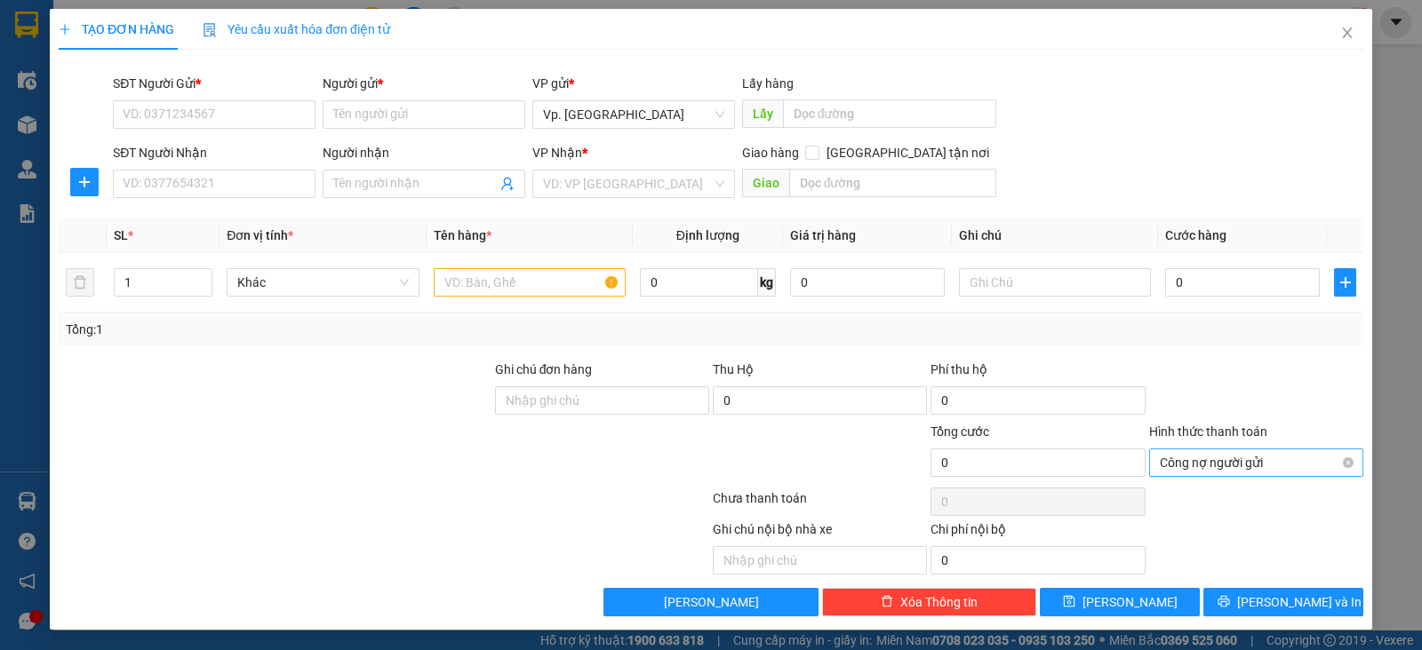
click at [1330, 464] on span "Công nợ người gửi" at bounding box center [1256, 463] width 193 height 27
click at [360, 362] on div at bounding box center [275, 391] width 436 height 62
click at [307, 446] on div at bounding box center [275, 453] width 436 height 62
click at [1293, 469] on span "Công nợ người gửi" at bounding box center [1256, 463] width 193 height 27
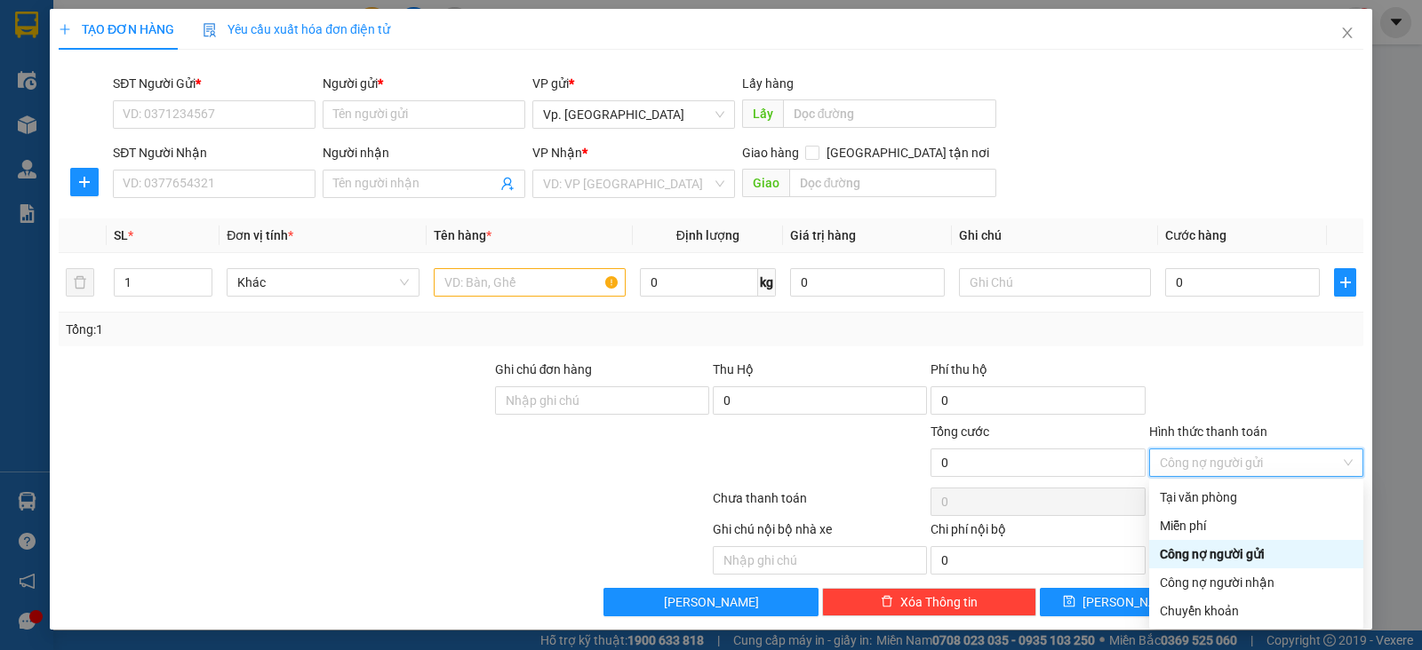
click at [493, 458] on div at bounding box center [602, 453] width 218 height 62
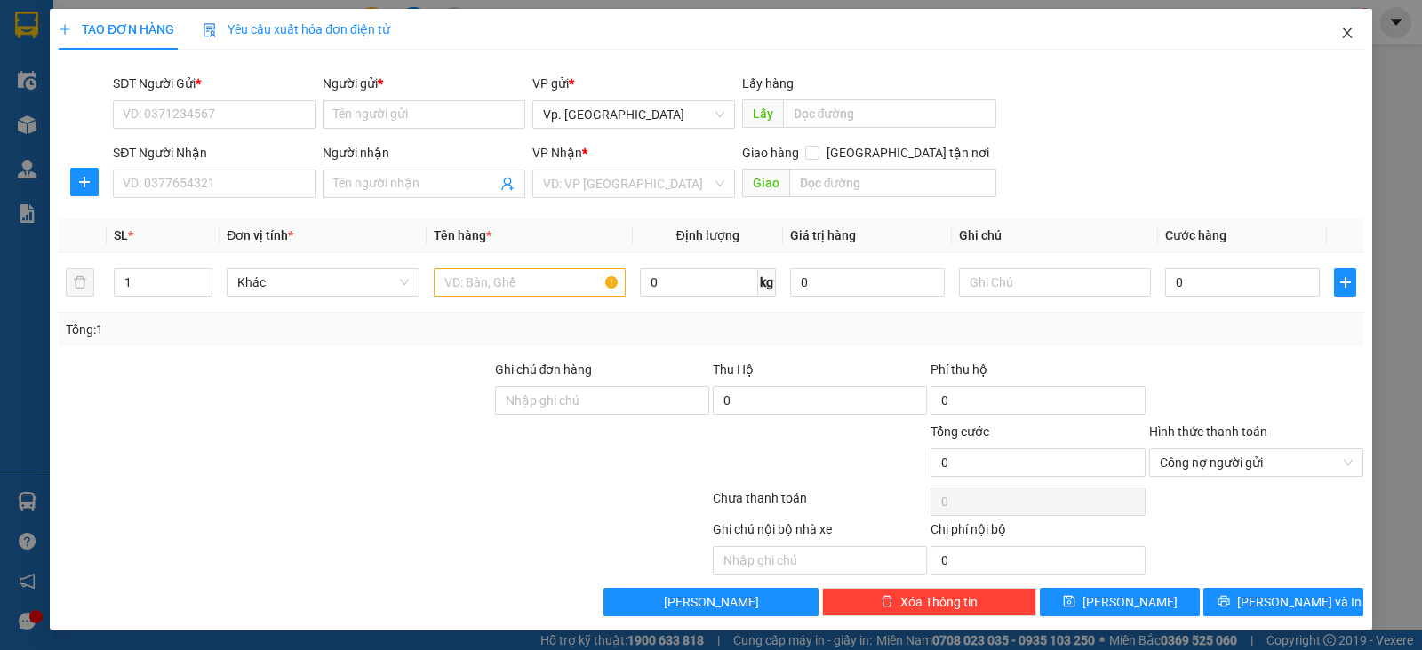
click at [1343, 30] on icon "close" at bounding box center [1347, 33] width 10 height 11
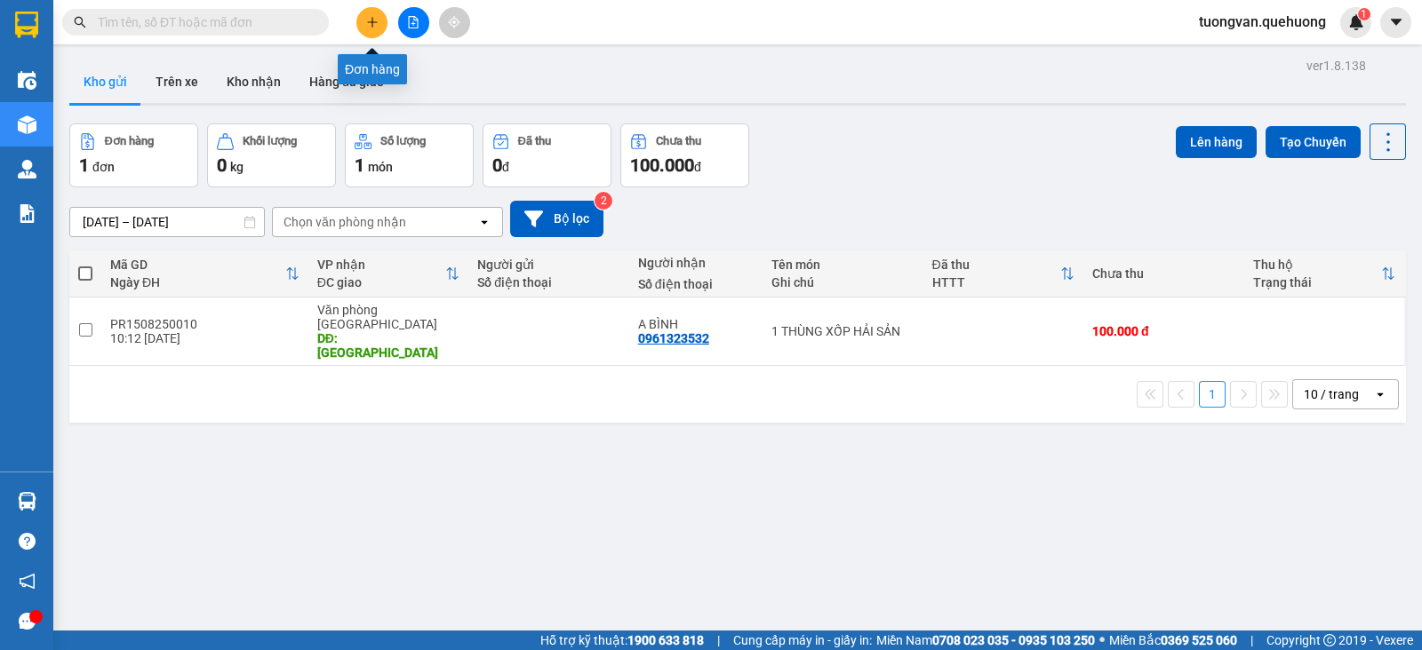
click at [377, 18] on icon "plus" at bounding box center [372, 22] width 12 height 12
